Goal: Task Accomplishment & Management: Use online tool/utility

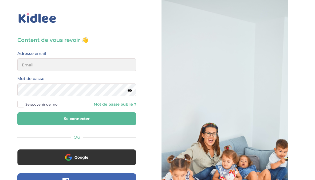
click at [101, 161] on button "Google" at bounding box center [76, 157] width 119 height 16
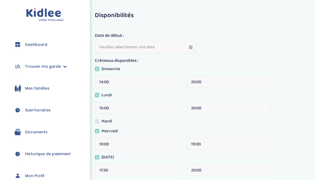
click at [51, 48] on link "Dashboard" at bounding box center [45, 44] width 74 height 19
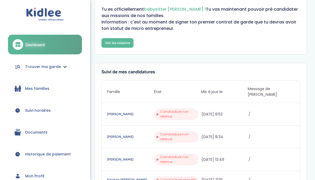
scroll to position [24, 0]
click at [64, 90] on link "Mes familles" at bounding box center [45, 88] width 74 height 19
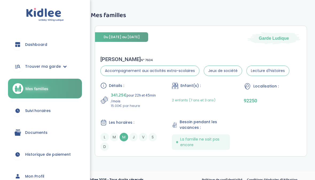
click at [236, 42] on div "Du 24-09-2025 au 24-06-2026 Garde Ludique" at bounding box center [200, 35] width 211 height 18
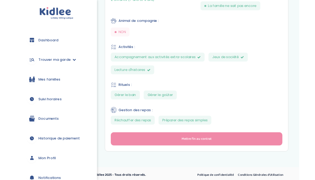
scroll to position [266, 0]
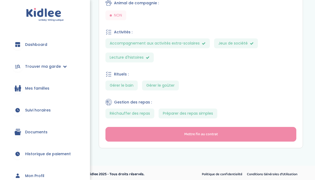
click at [57, 110] on link "Suivi horaires" at bounding box center [45, 110] width 74 height 19
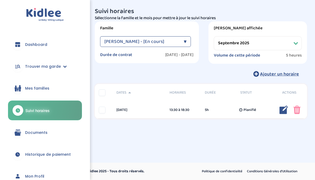
click at [267, 46] on select "Filtrer par mois [DATE] [DATE] [DATE] [DATE] [DATE] [DATE] [DATE] [DATE] [DATE]…" at bounding box center [258, 43] width 88 height 14
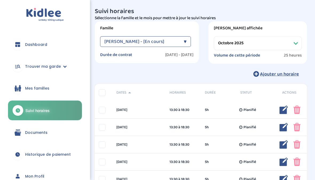
click at [251, 45] on select "Filtrer par mois [DATE] [DATE] [DATE] [DATE] [DATE] [DATE] [DATE] [DATE] [DATE]…" at bounding box center [258, 43] width 88 height 14
click at [177, 44] on div "Huet Sebastien - [En cours]" at bounding box center [142, 41] width 77 height 11
click at [199, 27] on div "Famille Huet Sebastien - [En cours] ▼ Huet Sebastien - [En cours] Durée de cont…" at bounding box center [201, 42] width 220 height 42
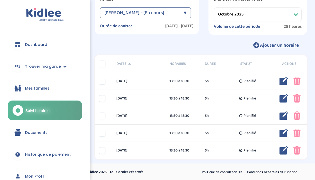
scroll to position [29, 0]
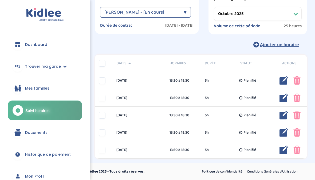
click at [242, 15] on select "Filtrer par mois septembre 2025 octobre 2025 novembre 2025 décembre 2025 janvie…" at bounding box center [258, 14] width 88 height 14
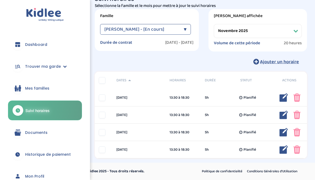
scroll to position [12, 0]
click at [245, 32] on select "Filtrer par mois septembre 2025 octobre 2025 novembre 2025 décembre 2025 janvie…" at bounding box center [258, 31] width 88 height 14
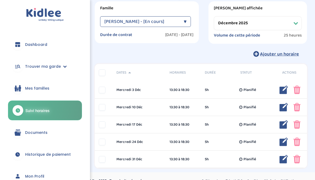
scroll to position [23, 0]
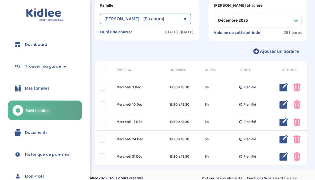
click at [249, 19] on select "Filtrer par mois septembre 2025 octobre 2025 novembre 2025 décembre 2025 janvie…" at bounding box center [258, 21] width 88 height 14
click at [275, 23] on select "Filtrer par mois septembre 2025 octobre 2025 novembre 2025 décembre 2025 janvie…" at bounding box center [258, 21] width 88 height 14
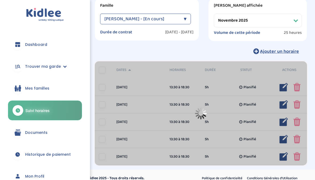
scroll to position [5, 0]
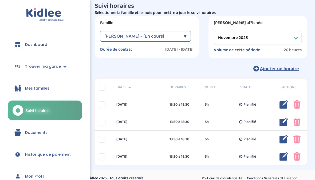
click at [255, 39] on select "Filtrer par mois septembre 2025 octobre 2025 novembre 2025 décembre 2025 janvie…" at bounding box center [258, 38] width 88 height 14
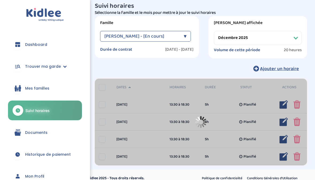
click at [250, 106] on div at bounding box center [201, 122] width 212 height 87
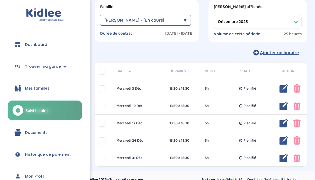
scroll to position [25, 0]
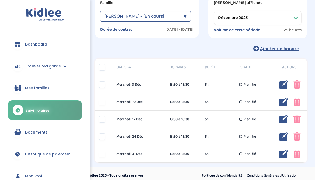
click at [248, 20] on select "Filtrer par mois septembre 2025 octobre 2025 novembre 2025 décembre 2025 janvie…" at bounding box center [258, 18] width 88 height 14
click at [295, 17] on select "Filtrer par mois septembre 2025 octobre 2025 novembre 2025 décembre 2025 janvie…" at bounding box center [258, 18] width 88 height 14
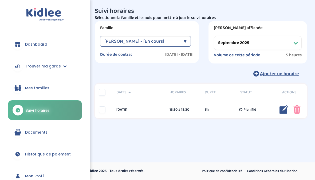
scroll to position [2, 0]
click at [293, 43] on select "Filtrer par mois septembre 2025 octobre 2025 novembre 2025 décembre 2025 janvie…" at bounding box center [258, 43] width 88 height 14
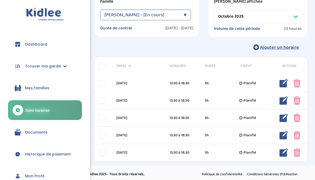
scroll to position [29, 0]
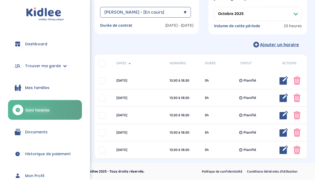
click at [280, 18] on select "Filtrer par mois septembre 2025 octobre 2025 novembre 2025 décembre 2025 janvie…" at bounding box center [258, 14] width 88 height 14
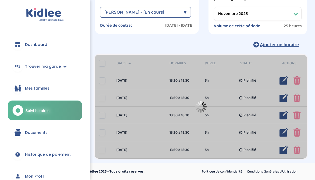
scroll to position [12, 0]
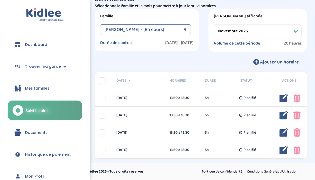
click at [297, 31] on select "Filtrer par mois septembre 2025 octobre 2025 novembre 2025 décembre 2025 janvie…" at bounding box center [258, 31] width 88 height 14
select select "décembre 2025"
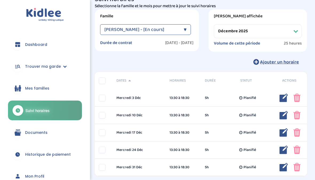
scroll to position [0, 0]
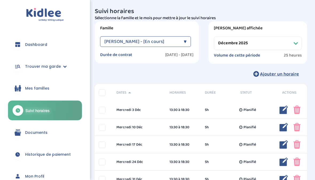
click at [64, 127] on link "Documents" at bounding box center [45, 132] width 74 height 19
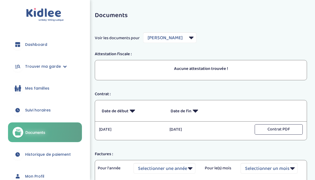
select select "7755"
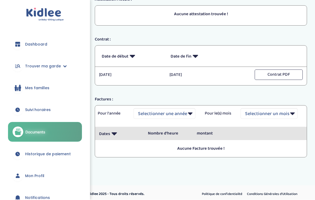
scroll to position [57, 0]
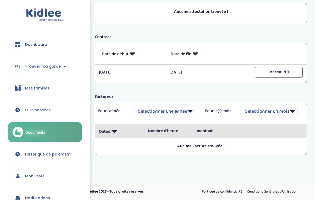
click at [272, 70] on button "Contrat PDF" at bounding box center [278, 72] width 48 height 10
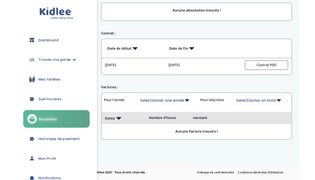
scroll to position [77, 0]
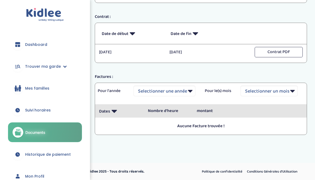
click at [63, 108] on link "Suivi horaires" at bounding box center [45, 110] width 74 height 19
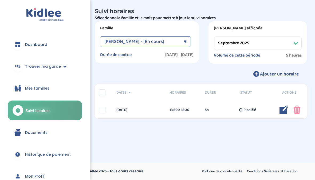
select select "septembre 2025"
click at [60, 67] on link "Trouver ma garde" at bounding box center [45, 66] width 74 height 19
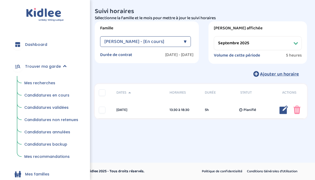
click at [60, 81] on link "Mes recherches" at bounding box center [51, 83] width 61 height 10
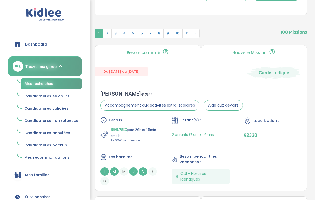
scroll to position [217, 0]
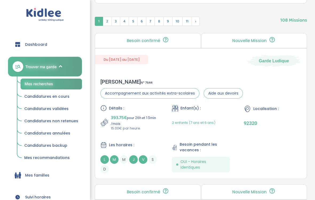
click at [263, 67] on icon at bounding box center [273, 61] width 53 height 12
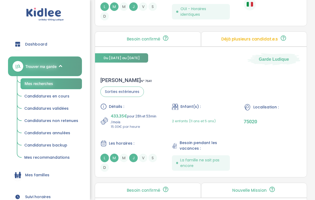
scroll to position [522, 0]
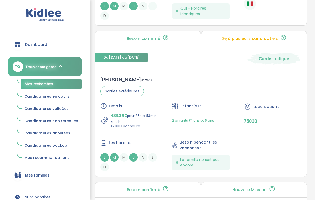
click at [222, 72] on div "Du 29-09-2025 au 31-07-2026 Garde Ludique Clement F . N° 7641 Sorties extérieur…" at bounding box center [201, 111] width 212 height 131
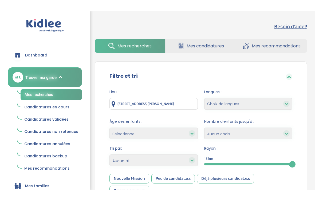
scroll to position [38, 0]
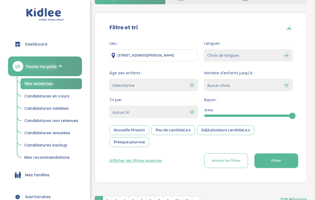
click at [188, 114] on select "Heures par semaine (croissant) Heures par semaine (décroissant) Date de démarra…" at bounding box center [153, 112] width 88 height 12
click at [184, 110] on select "Heures par semaine (croissant) Heures par semaine (décroissant) Date de démarra…" at bounding box center [153, 112] width 88 height 12
select select "hours_asc"
click at [273, 167] on button "Filtrer" at bounding box center [276, 161] width 44 height 15
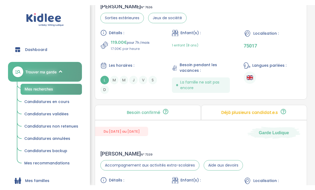
scroll to position [734, 0]
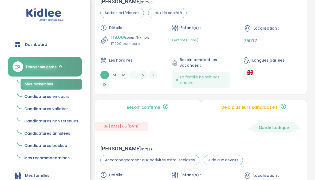
click at [229, 58] on div "Détails : 119.00€ pour 7h /mois 17.00€ par heure Enfant(s) : 1 enfant (8 ans) L…" at bounding box center [200, 57] width 201 height 64
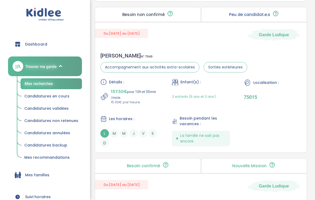
scroll to position [1126, 0]
click at [204, 97] on div "2 enfants (6 ans et 3 ans)" at bounding box center [194, 96] width 44 height 17
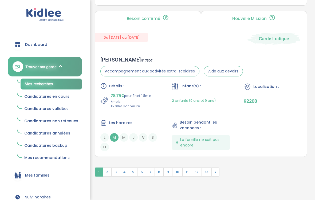
scroll to position [1601, 0]
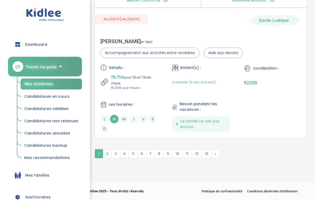
click at [104, 154] on span "2" at bounding box center [107, 153] width 9 height 9
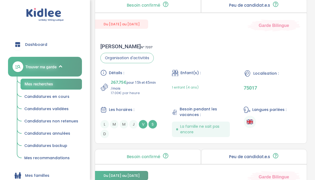
scroll to position [1439, 0]
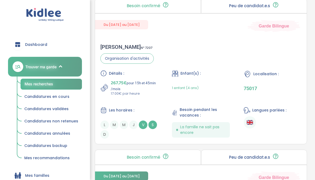
click at [193, 41] on div "Du 01-09-2025 au 03-07-2026 Garde Bilingue Sabah F . N° 7207 Organisation d'act…" at bounding box center [201, 78] width 212 height 131
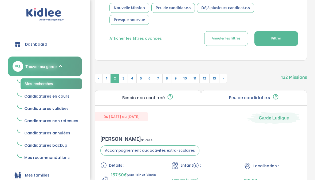
scroll to position [159, 0]
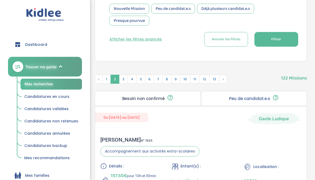
click at [42, 46] on span "Dashboard" at bounding box center [36, 45] width 22 height 6
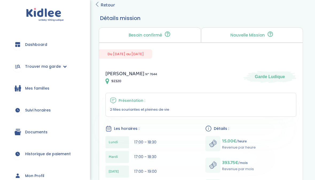
scroll to position [32, 0]
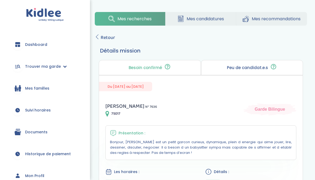
click at [97, 38] on icon at bounding box center [97, 36] width 5 height 5
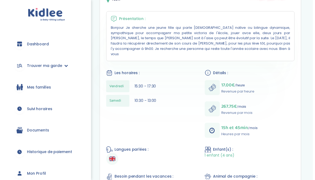
scroll to position [114, 0]
